Goal: Information Seeking & Learning: Compare options

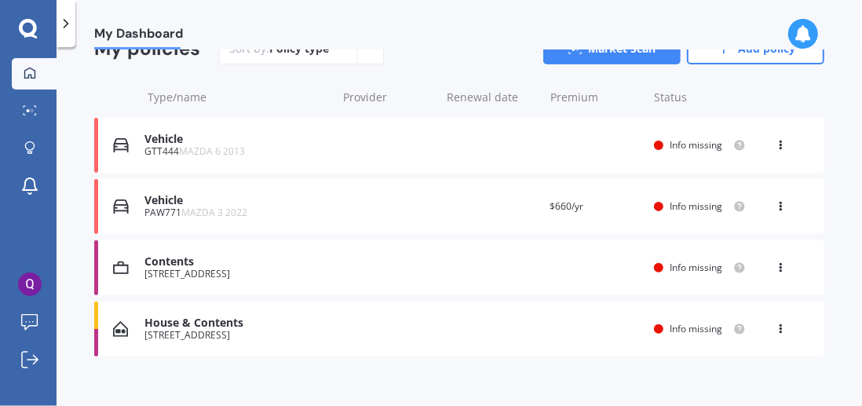
scroll to position [210, 0]
click at [775, 143] on icon at bounding box center [780, 141] width 11 height 9
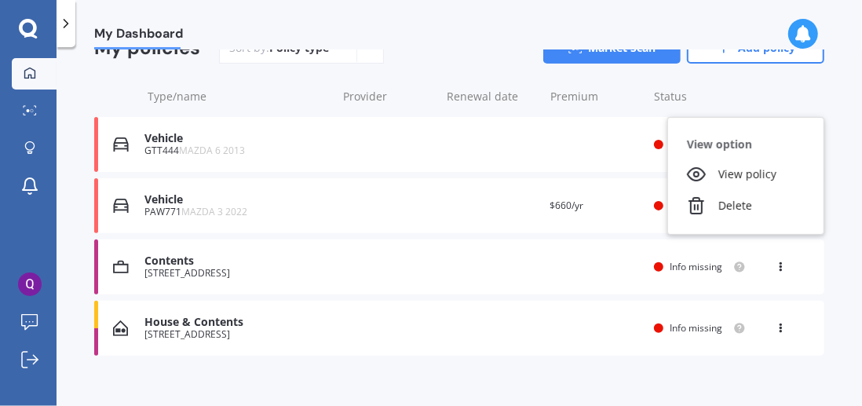
click at [750, 211] on div "Delete" at bounding box center [745, 205] width 155 height 31
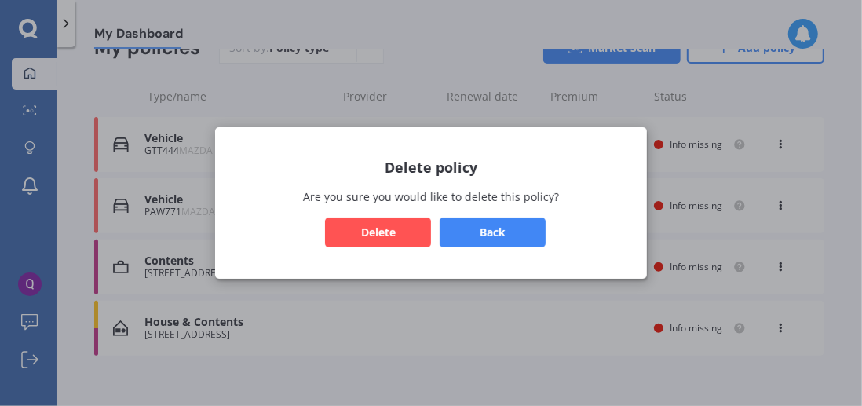
click at [383, 237] on button "Delete" at bounding box center [378, 232] width 106 height 30
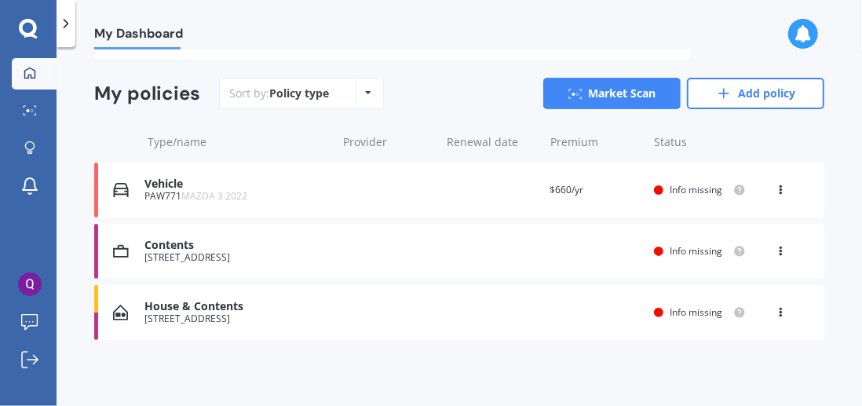
click at [775, 189] on icon at bounding box center [780, 186] width 11 height 9
click at [725, 255] on div "Delete" at bounding box center [745, 251] width 155 height 31
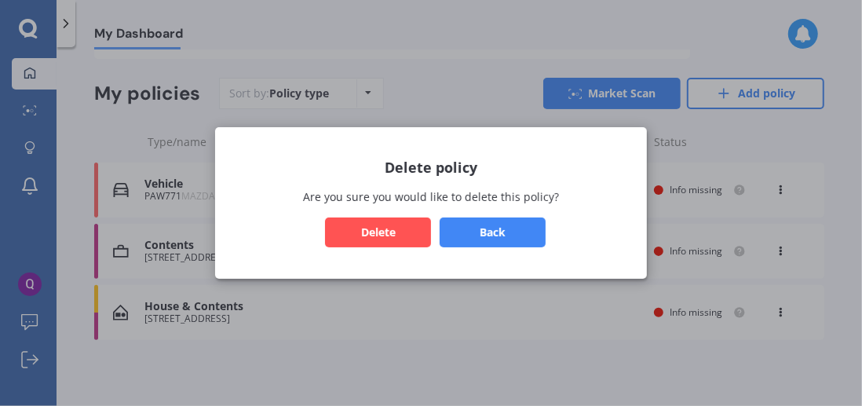
click at [382, 231] on button "Delete" at bounding box center [378, 232] width 106 height 30
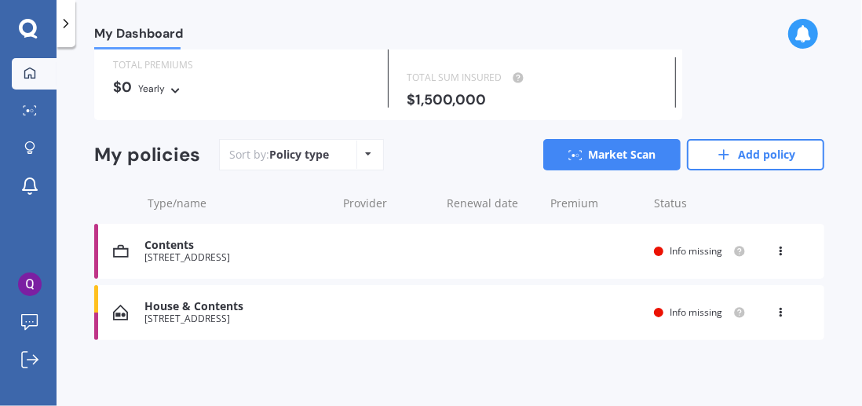
scroll to position [102, 0]
click at [775, 250] on icon at bounding box center [780, 248] width 11 height 9
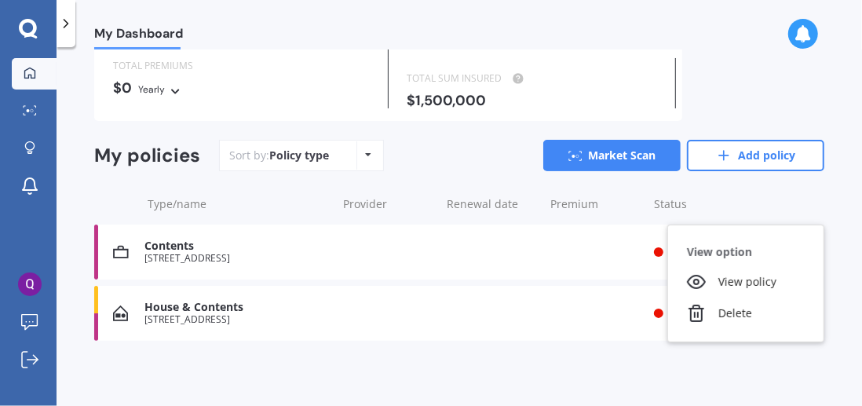
click at [717, 313] on div "Delete" at bounding box center [745, 313] width 155 height 31
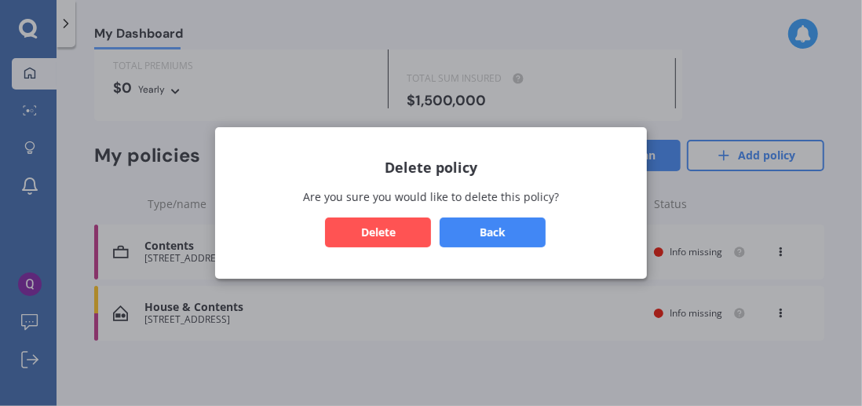
click at [394, 232] on button "Delete" at bounding box center [378, 232] width 106 height 30
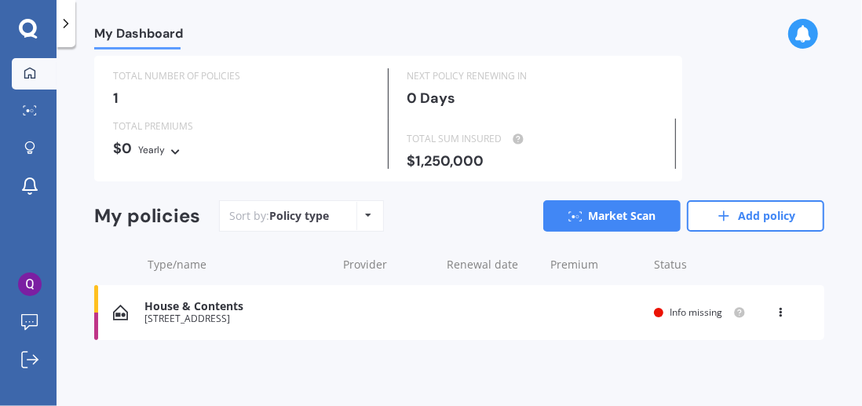
click at [775, 312] on icon at bounding box center [780, 309] width 11 height 9
click at [719, 374] on div "Delete" at bounding box center [745, 373] width 155 height 31
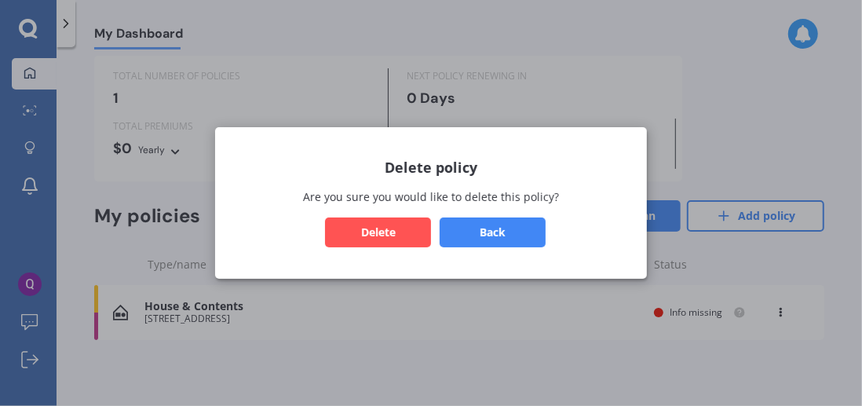
click at [388, 230] on button "Delete" at bounding box center [378, 232] width 106 height 30
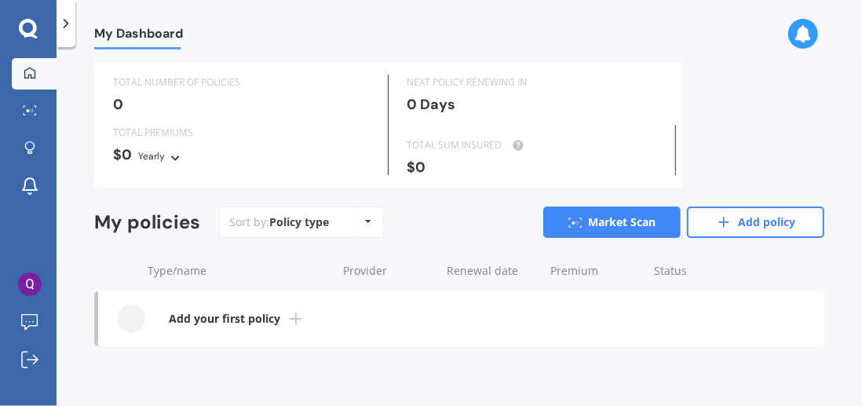
scroll to position [35, 0]
click at [133, 312] on div at bounding box center [131, 319] width 28 height 28
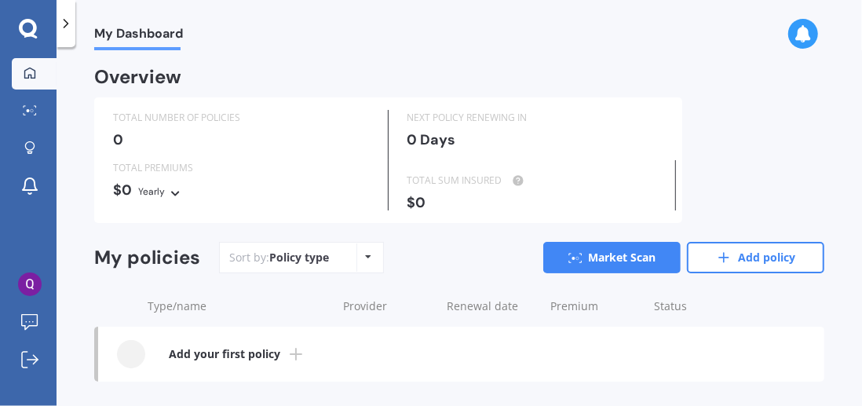
click at [605, 256] on link "Market Scan" at bounding box center [611, 257] width 137 height 31
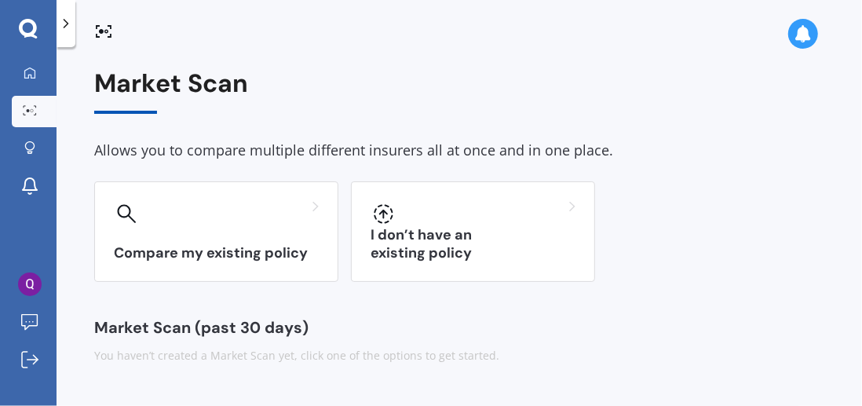
click at [257, 228] on div "Compare my existing policy" at bounding box center [216, 231] width 244 height 100
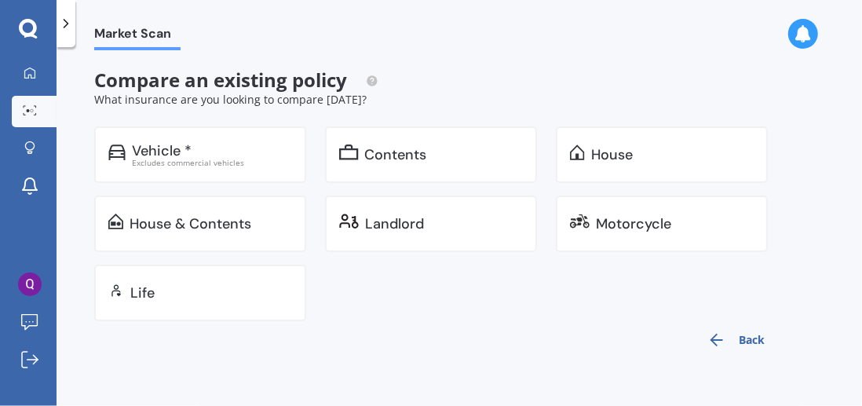
click at [230, 228] on div "House & Contents" at bounding box center [191, 224] width 122 height 16
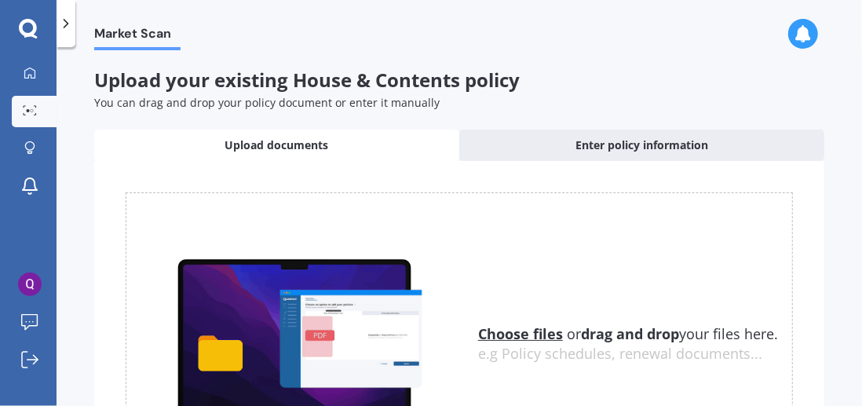
click at [30, 19] on icon at bounding box center [28, 28] width 18 height 18
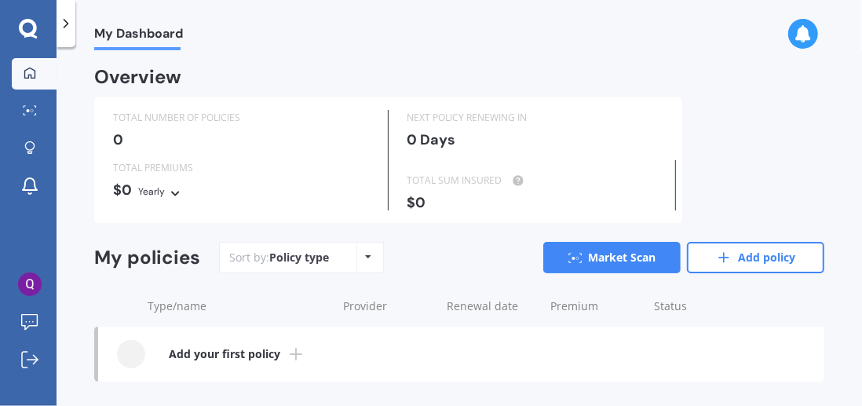
scroll to position [35, 0]
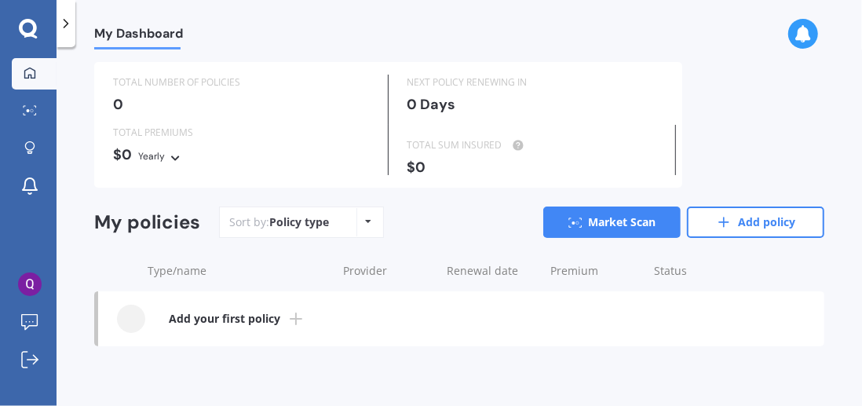
click at [97, 146] on div "TOTAL NUMBER OF POLICIES 0 NEXT POLICY RENEWING [DATE] TOTAL PREMIUMS $0 Yearly…" at bounding box center [388, 125] width 588 height 126
click at [150, 326] on link "Add your first policy" at bounding box center [461, 318] width 726 height 55
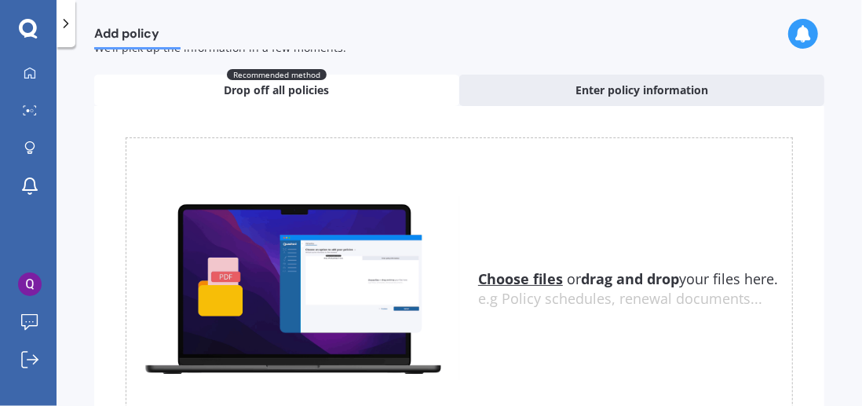
scroll to position [56, 0]
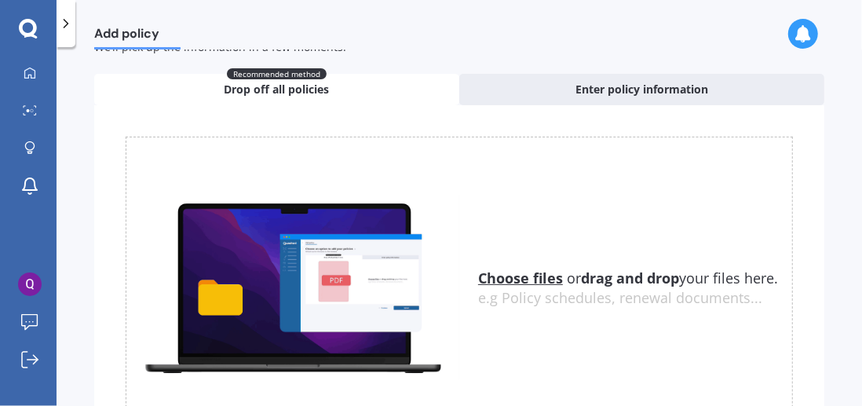
click at [488, 82] on div "Enter policy information" at bounding box center [641, 89] width 365 height 31
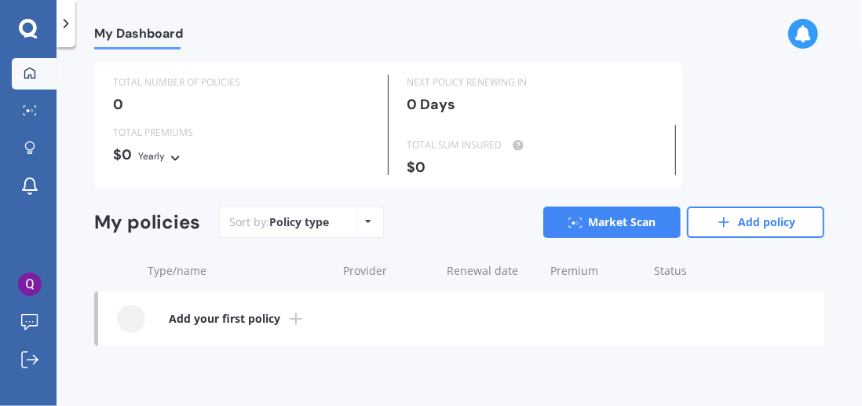
scroll to position [35, 0]
